Goal: Information Seeking & Learning: Learn about a topic

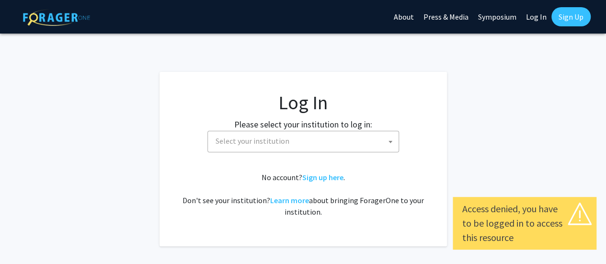
click at [250, 142] on span "Select your institution" at bounding box center [253, 141] width 74 height 10
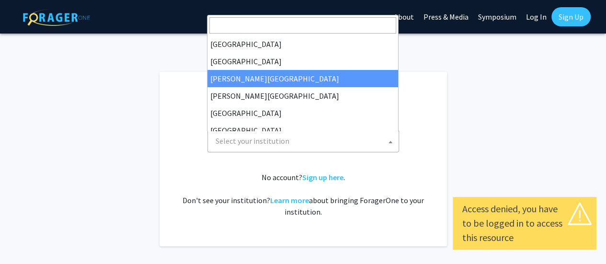
select select "5"
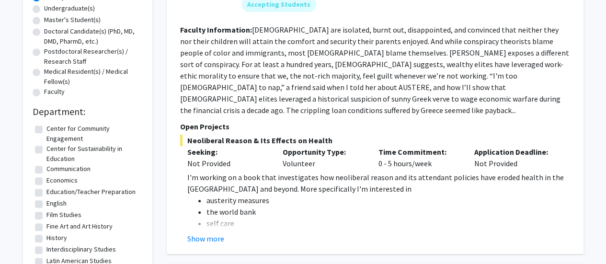
scroll to position [190, 0]
click at [46, 171] on label "Communication" at bounding box center [68, 168] width 44 height 10
click at [46, 170] on input "Communication" at bounding box center [49, 166] width 6 height 6
checkbox input "true"
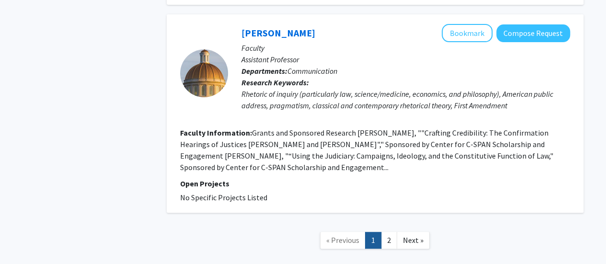
scroll to position [1944, 0]
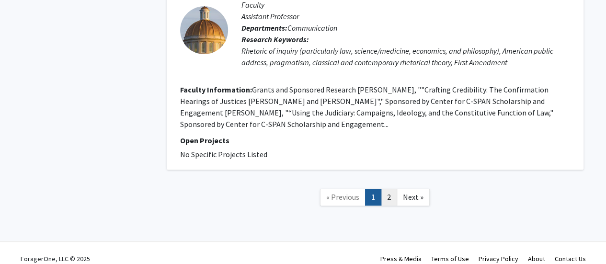
click at [396, 190] on link "2" at bounding box center [389, 197] width 16 height 17
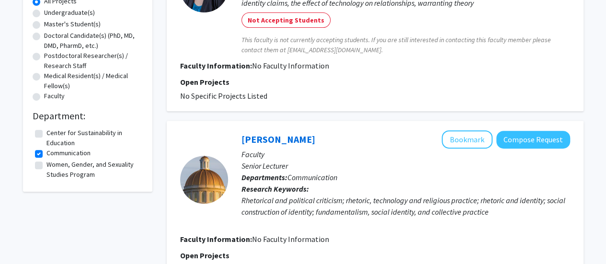
scroll to position [211, 0]
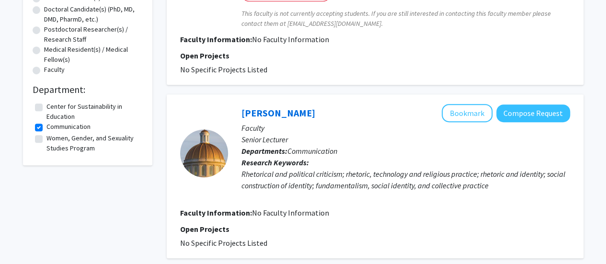
click at [60, 129] on label "Communication" at bounding box center [68, 127] width 44 height 10
click at [53, 128] on input "Communication" at bounding box center [49, 125] width 6 height 6
checkbox input "false"
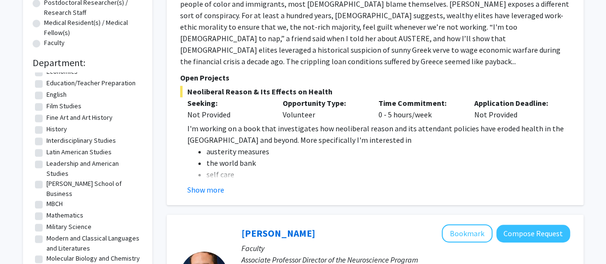
scroll to position [60, 0]
click at [46, 118] on label "Fine Art and Art History" at bounding box center [79, 117] width 66 height 10
click at [46, 118] on input "Fine Art and Art History" at bounding box center [49, 115] width 6 height 6
checkbox input "true"
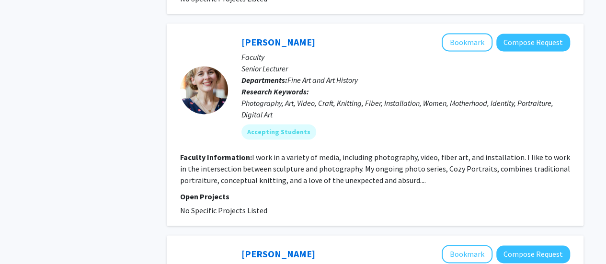
scroll to position [656, 0]
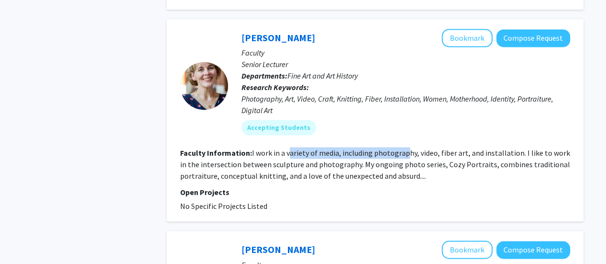
drag, startPoint x: 290, startPoint y: 141, endPoint x: 405, endPoint y: 141, distance: 115.0
click at [405, 148] on fg-read-more "I work in a variety of media, including photography, video, fiber art, and inst…" at bounding box center [375, 164] width 390 height 33
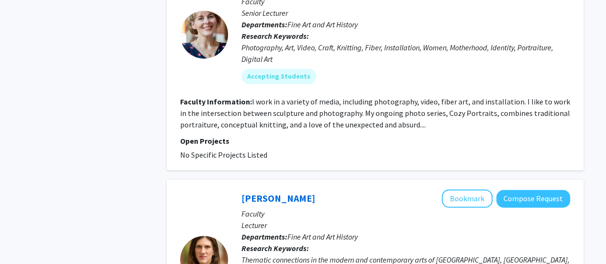
scroll to position [666, 0]
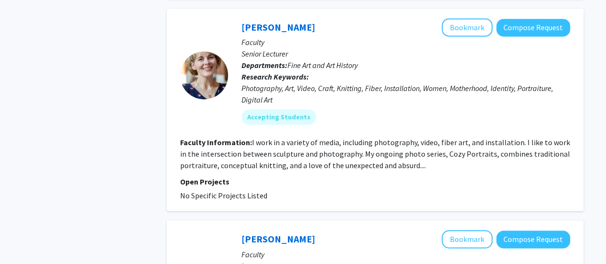
drag, startPoint x: 306, startPoint y: 175, endPoint x: 263, endPoint y: 172, distance: 43.2
click at [263, 176] on p "Open Projects" at bounding box center [375, 182] width 390 height 12
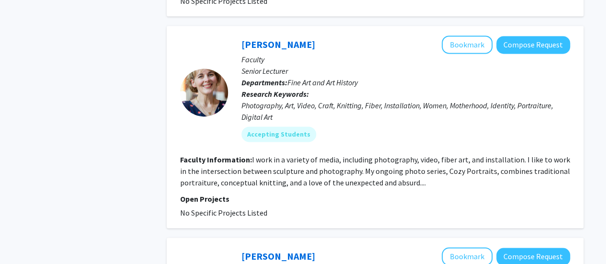
scroll to position [648, 0]
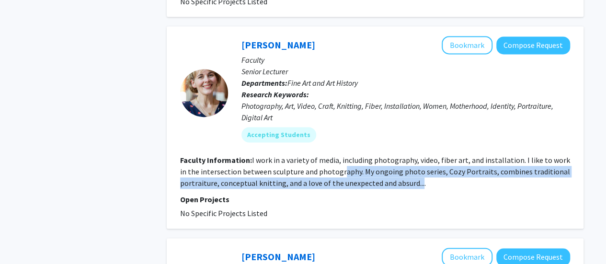
drag, startPoint x: 333, startPoint y: 162, endPoint x: 418, endPoint y: 172, distance: 86.3
click at [418, 172] on fg-read-more "I work in a variety of media, including photography, video, fiber art, and inst…" at bounding box center [375, 171] width 390 height 33
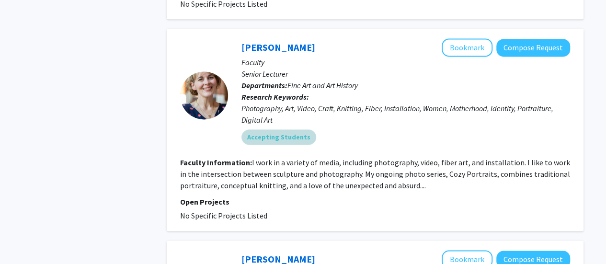
scroll to position [645, 0]
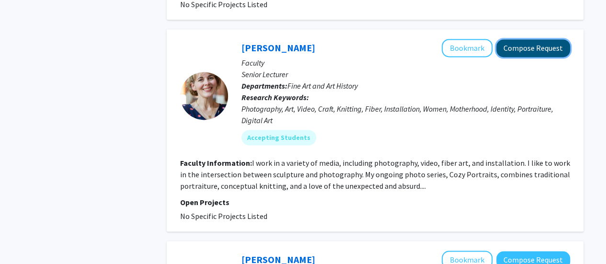
click at [522, 39] on button "Compose Request" at bounding box center [533, 48] width 74 height 18
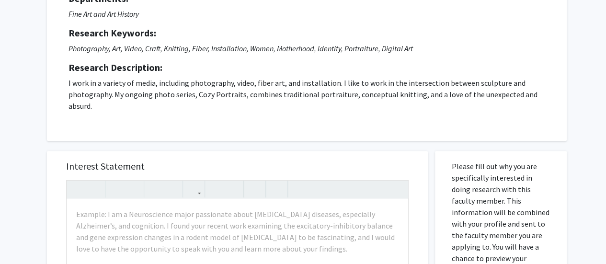
scroll to position [109, 0]
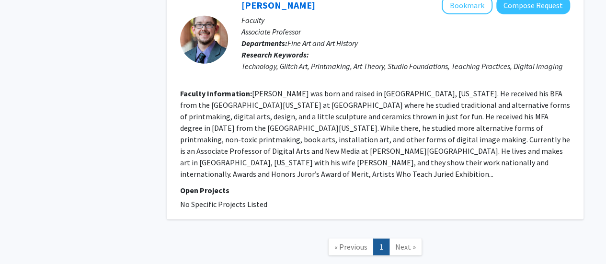
scroll to position [1362, 0]
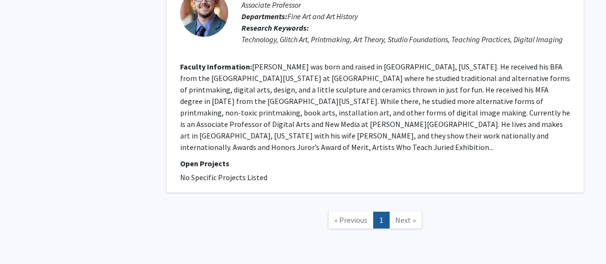
click at [398, 215] on span "Next »" at bounding box center [405, 220] width 21 height 10
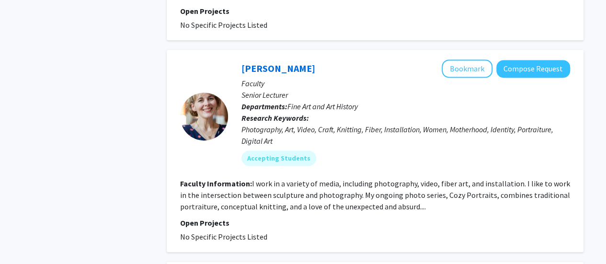
scroll to position [624, 0]
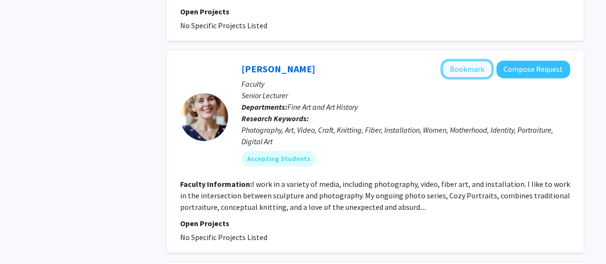
click at [459, 62] on button "Bookmark" at bounding box center [467, 69] width 51 height 18
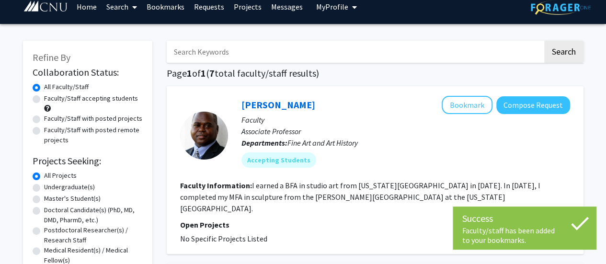
scroll to position [0, 0]
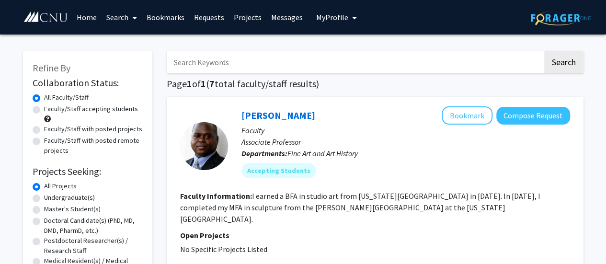
click at [83, 18] on link "Home" at bounding box center [87, 17] width 30 height 34
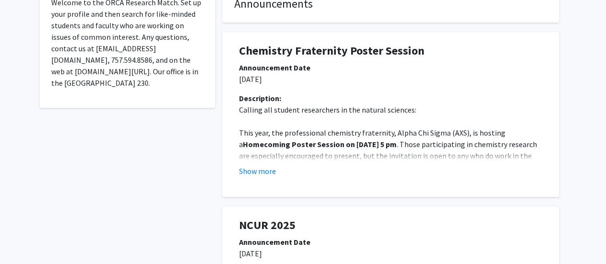
scroll to position [207, 0]
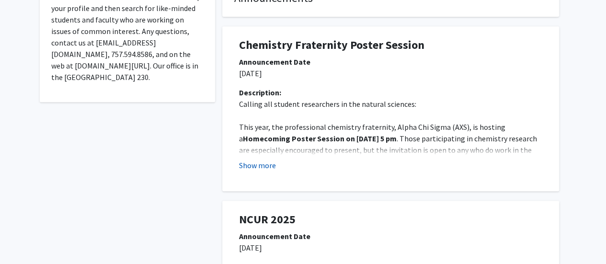
click at [269, 160] on button "Show more" at bounding box center [257, 166] width 37 height 12
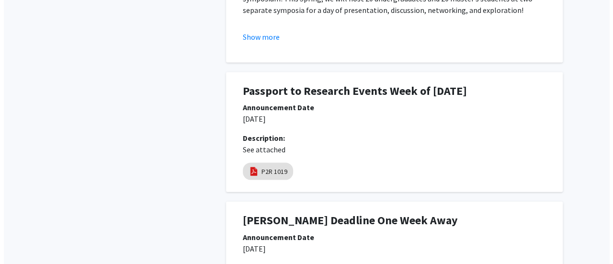
scroll to position [956, 0]
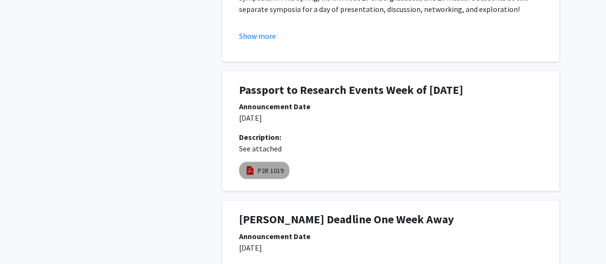
click at [274, 166] on link "P2R 1019" at bounding box center [271, 171] width 26 height 10
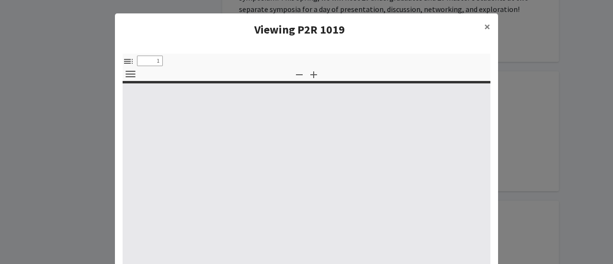
select select "custom"
type input "0"
select select "custom"
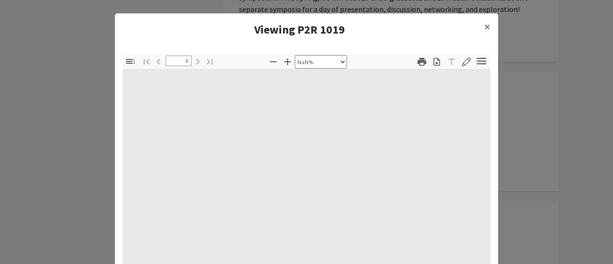
type input "1"
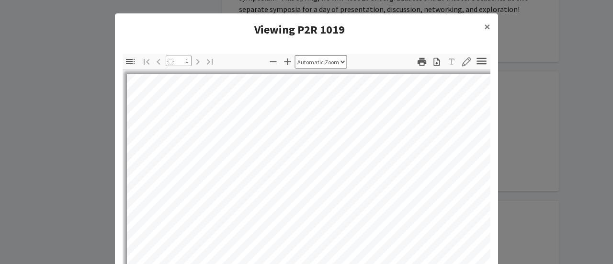
select select "auto"
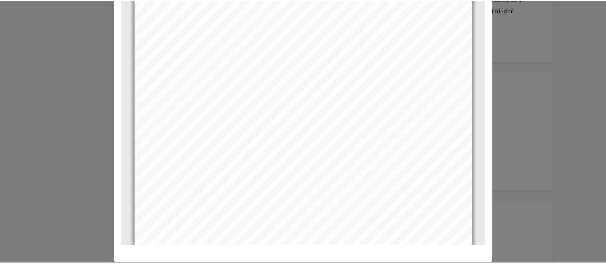
scroll to position [179, 0]
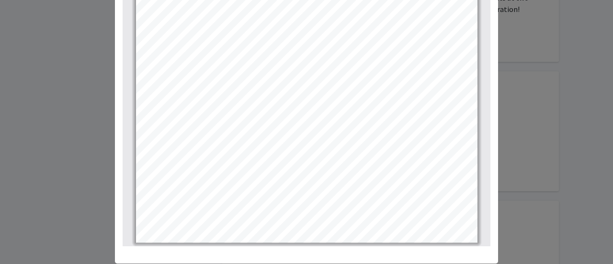
click at [68, 170] on modal-container "Viewing P2R 1019 × Thumbnails Document Outline Attachments Layers Current Outli…" at bounding box center [306, 132] width 613 height 264
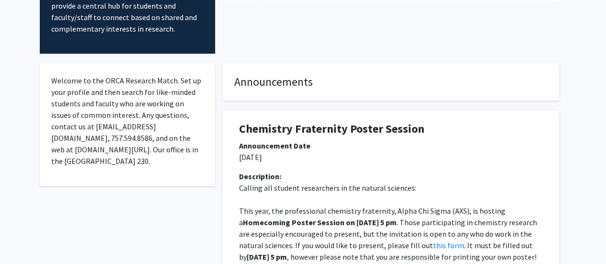
scroll to position [0, 0]
